Goal: Information Seeking & Learning: Learn about a topic

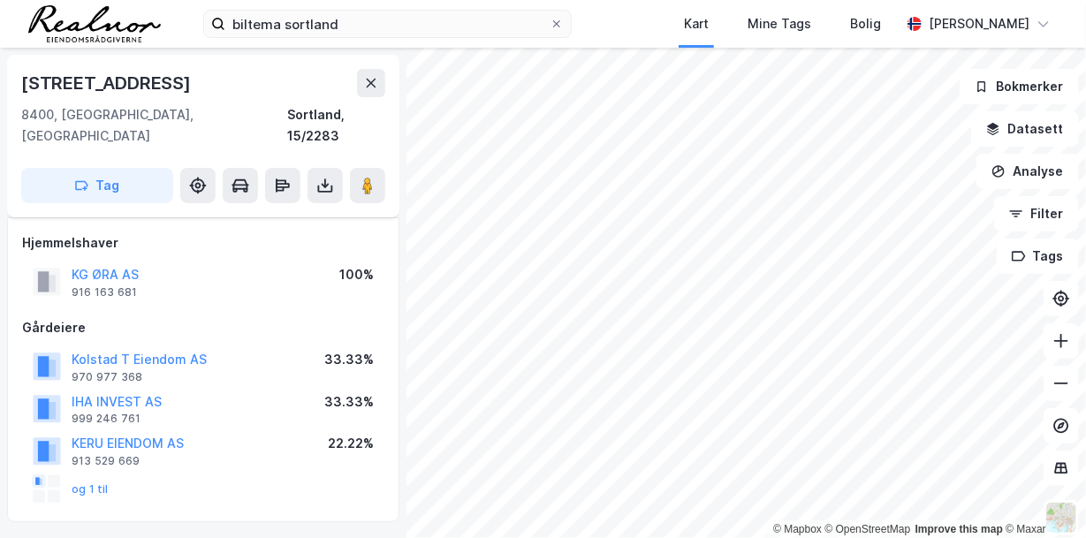
scroll to position [95, 0]
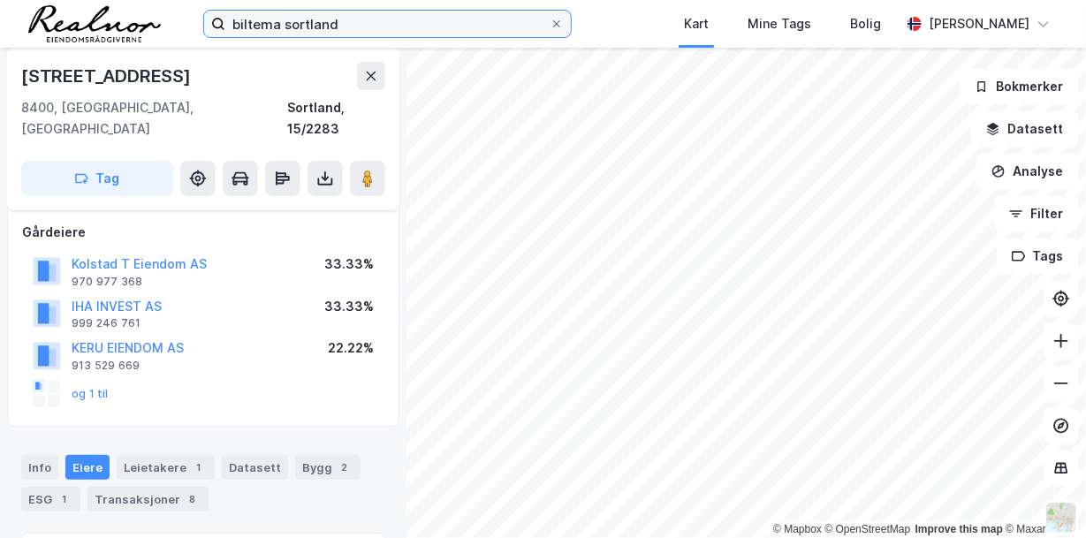
click at [346, 23] on input "biltema sortland" at bounding box center [387, 24] width 324 height 27
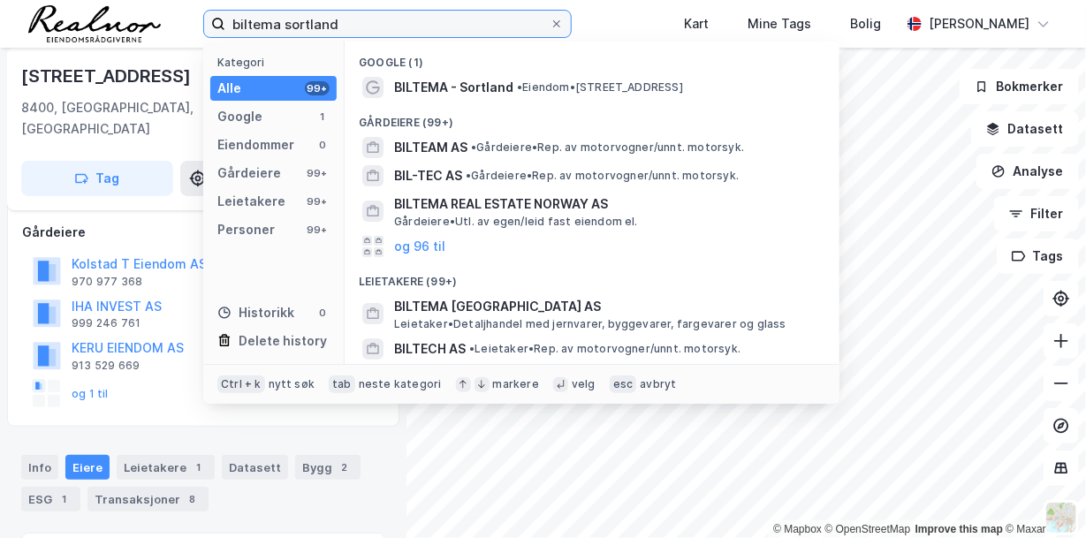
drag, startPoint x: 346, startPoint y: 23, endPoint x: 183, endPoint y: 35, distance: 164.0
click at [183, 35] on div "biltema sortland Kategori Alle 99+ Google 1 Eiendommer 0 Gårdeiere 99+ Leietake…" at bounding box center [543, 24] width 1086 height 48
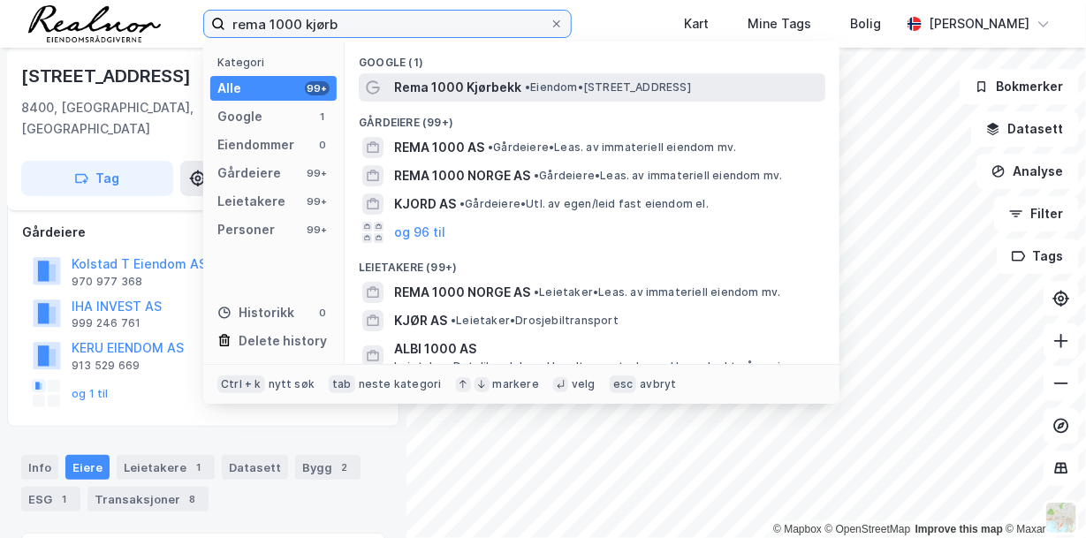
type input "rema 1000 kjørb"
click at [503, 91] on span "Rema 1000 Kjørbekk" at bounding box center [457, 87] width 127 height 21
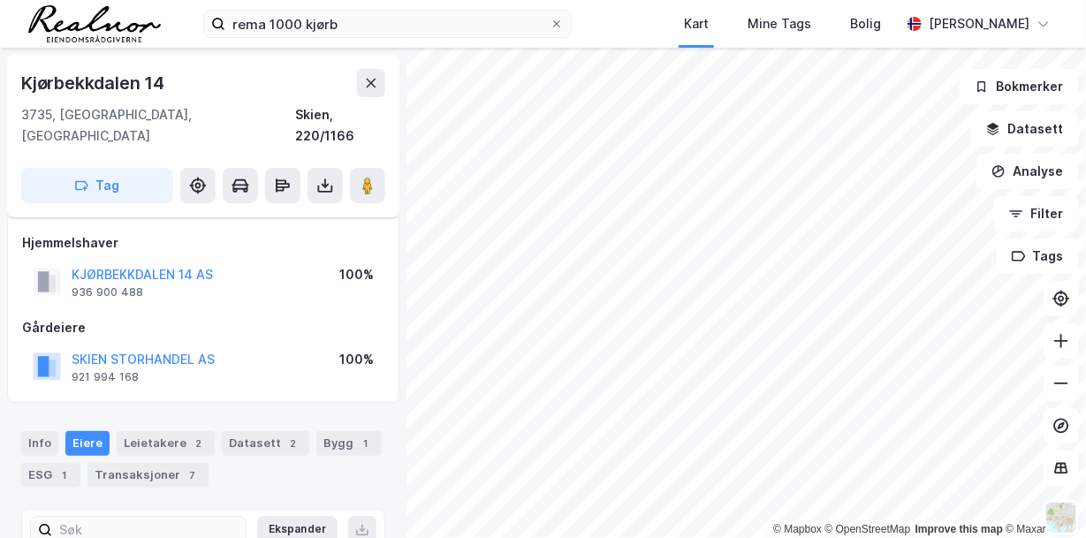
scroll to position [95, 0]
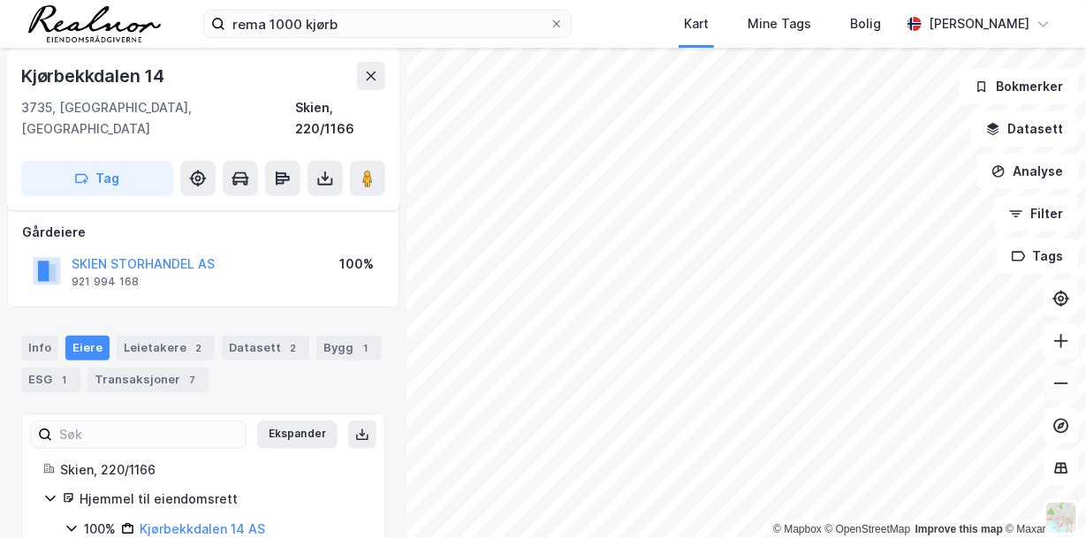
click at [1061, 394] on button at bounding box center [1061, 383] width 35 height 35
click at [1061, 386] on icon at bounding box center [1062, 384] width 18 height 18
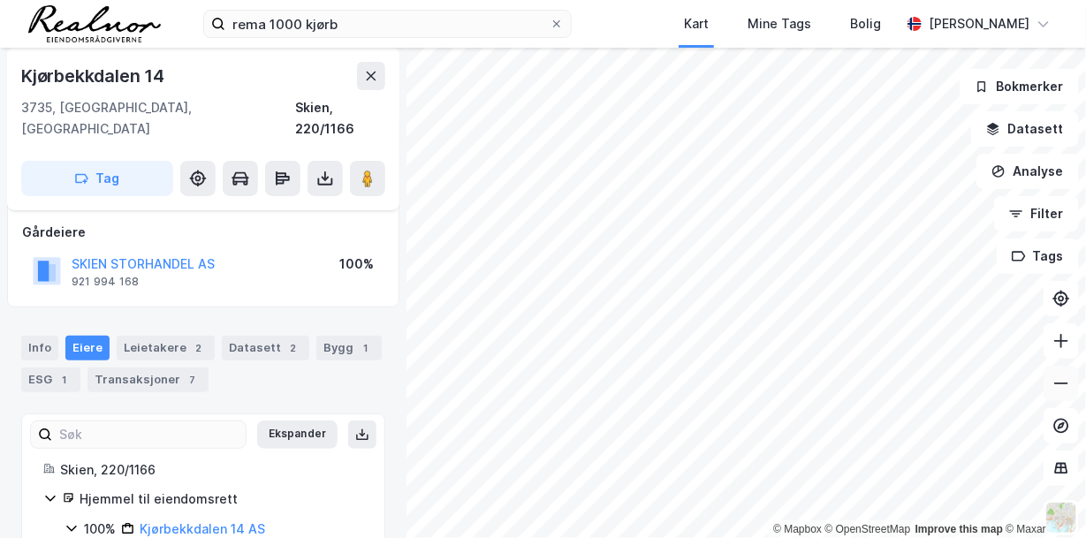
click at [1061, 386] on icon at bounding box center [1062, 384] width 18 height 18
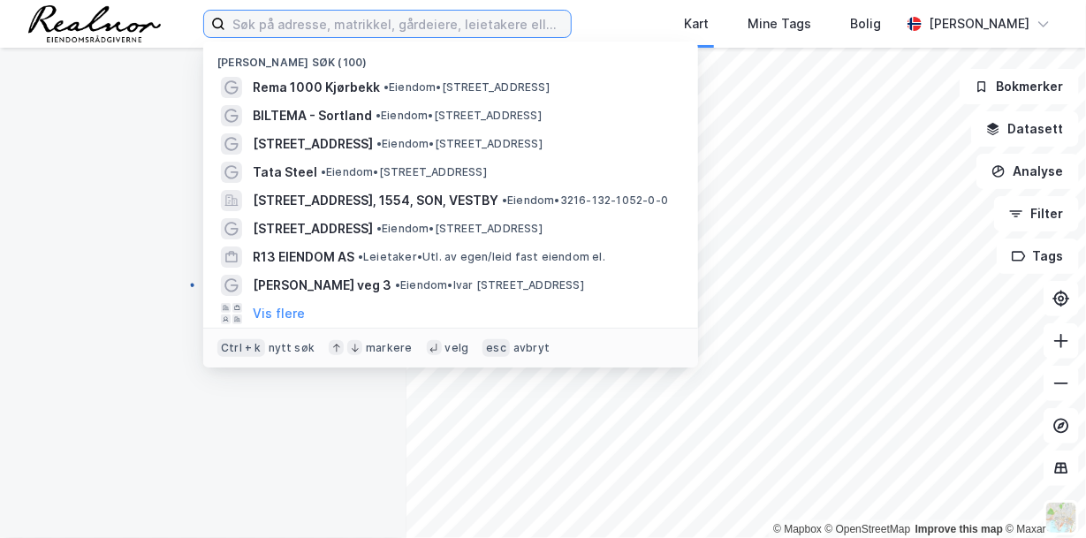
click at [339, 19] on input at bounding box center [398, 24] width 346 height 27
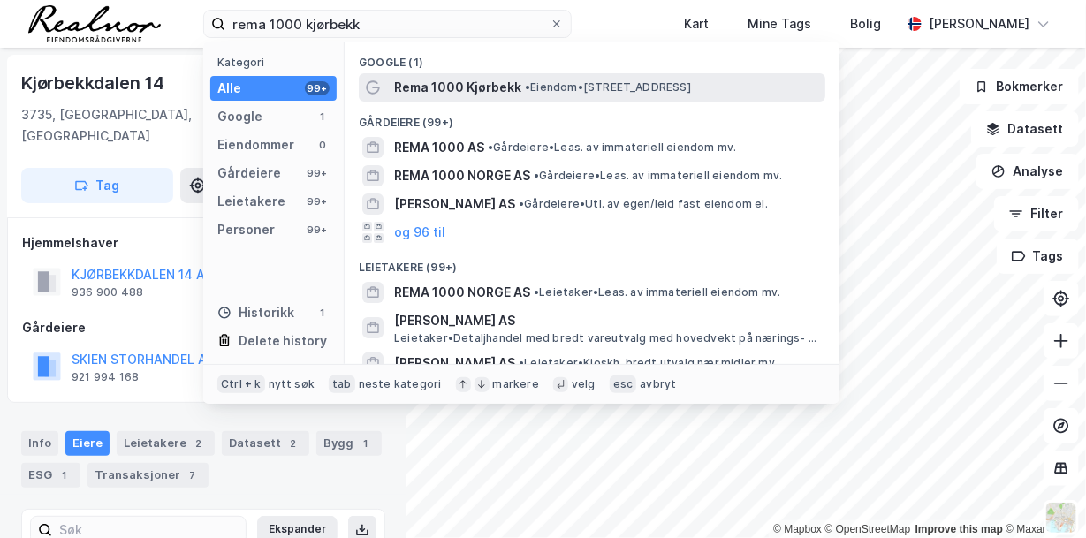
click at [473, 89] on span "Rema 1000 Kjørbekk" at bounding box center [457, 87] width 127 height 21
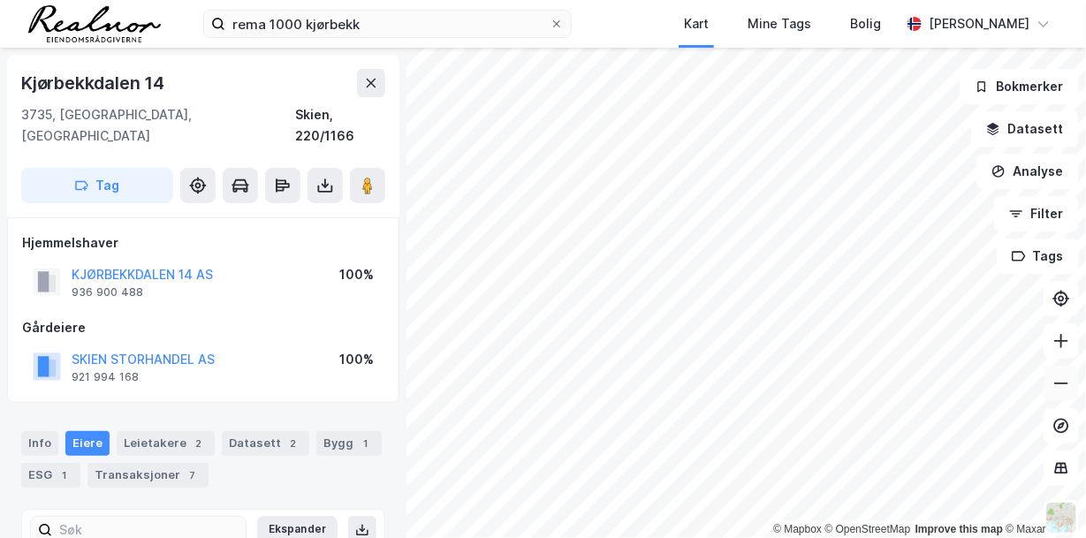
click at [1067, 383] on icon at bounding box center [1061, 384] width 14 height 2
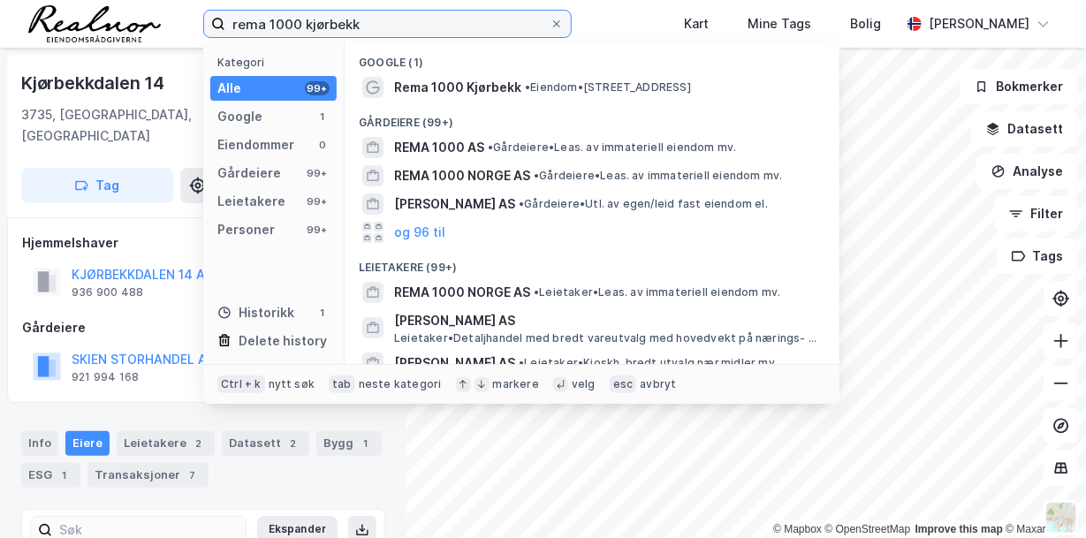
drag, startPoint x: 363, startPoint y: 22, endPoint x: 189, endPoint y: 4, distance: 175.1
click at [189, 4] on div "rema 1000 kjørbekk Kategori Alle 99+ Google 1 Eiendommer 0 Gårdeiere 99+ Leieta…" at bounding box center [543, 24] width 1086 height 48
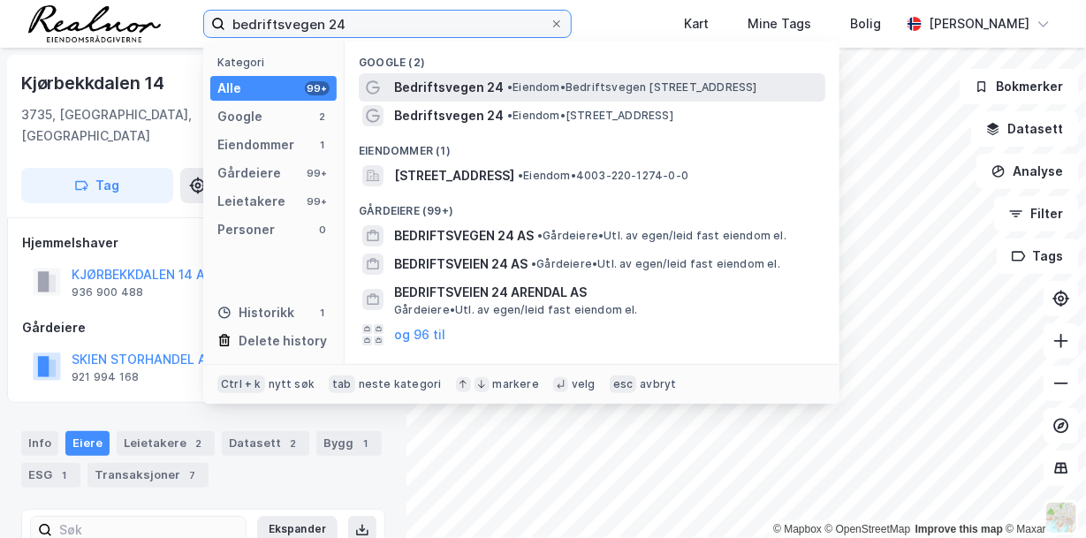
type input "bedriftsvegen 24"
click at [453, 85] on span "Bedriftsvegen 24" at bounding box center [449, 87] width 110 height 21
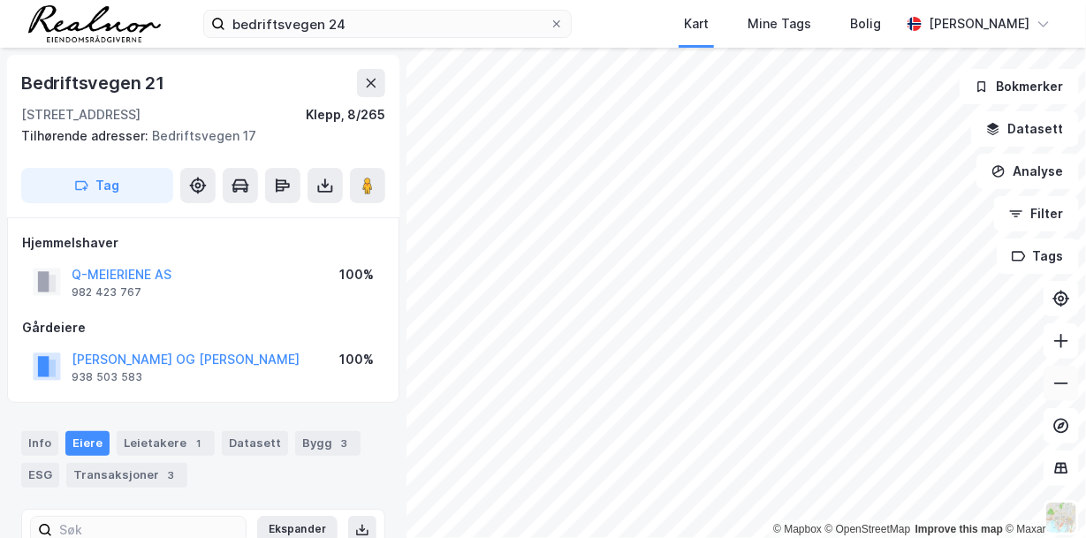
click at [1064, 380] on icon at bounding box center [1062, 384] width 18 height 18
